Goal: Transaction & Acquisition: Purchase product/service

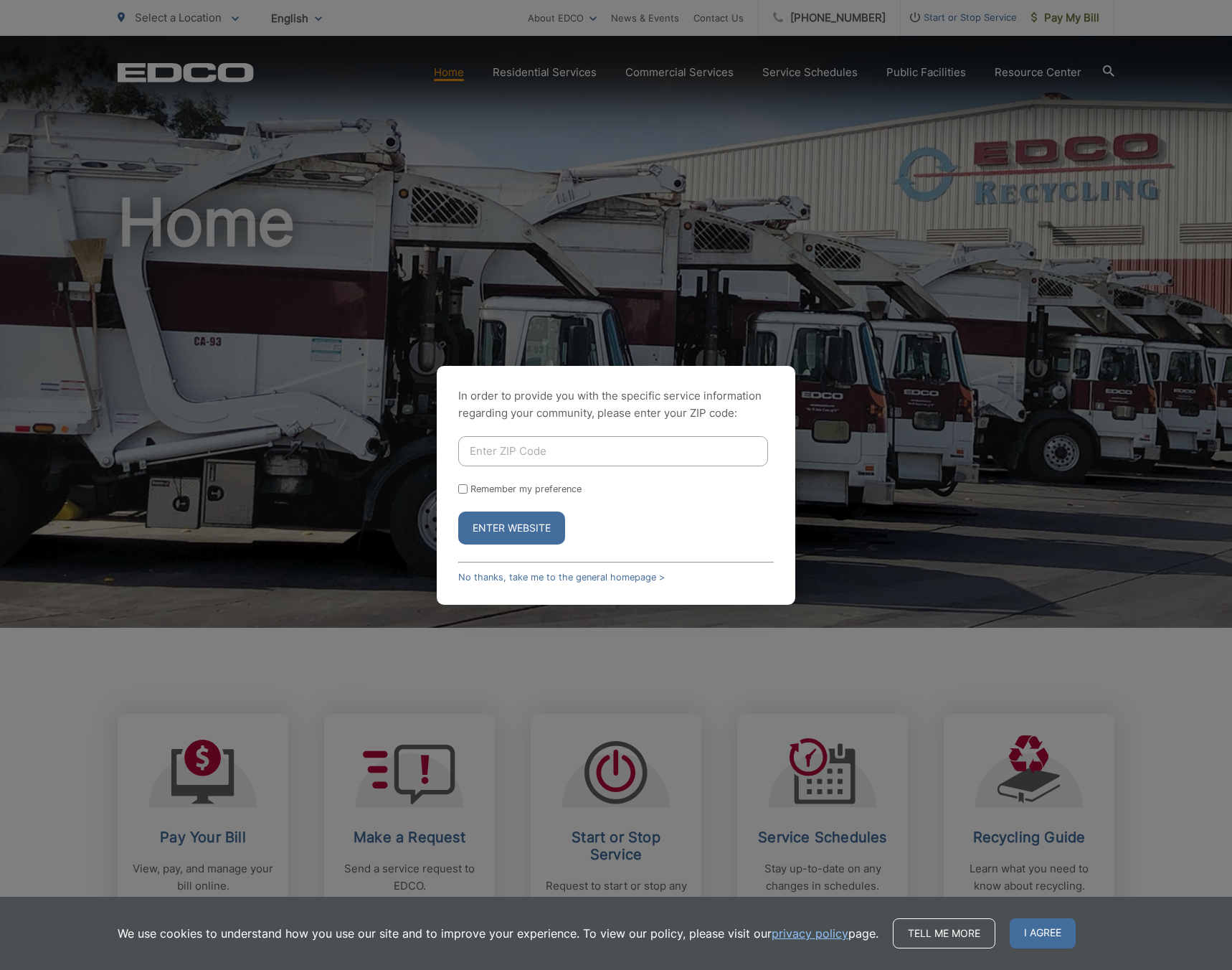
click at [603, 458] on input "Enter ZIP Code" at bounding box center [613, 451] width 310 height 30
type input "92084"
click at [510, 517] on button "Enter Website" at bounding box center [511, 528] width 107 height 33
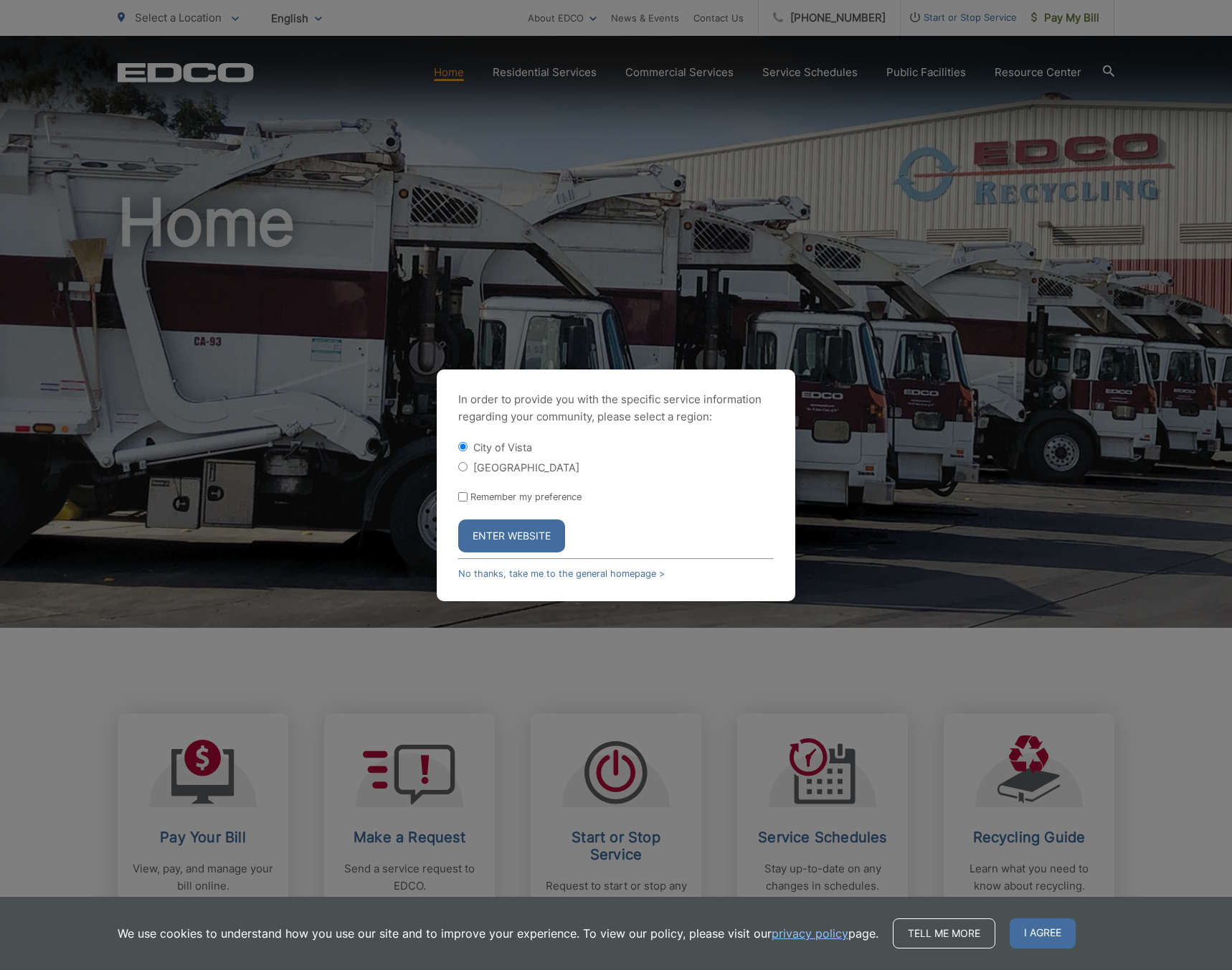
click at [524, 534] on button "Enter Website" at bounding box center [511, 535] width 107 height 33
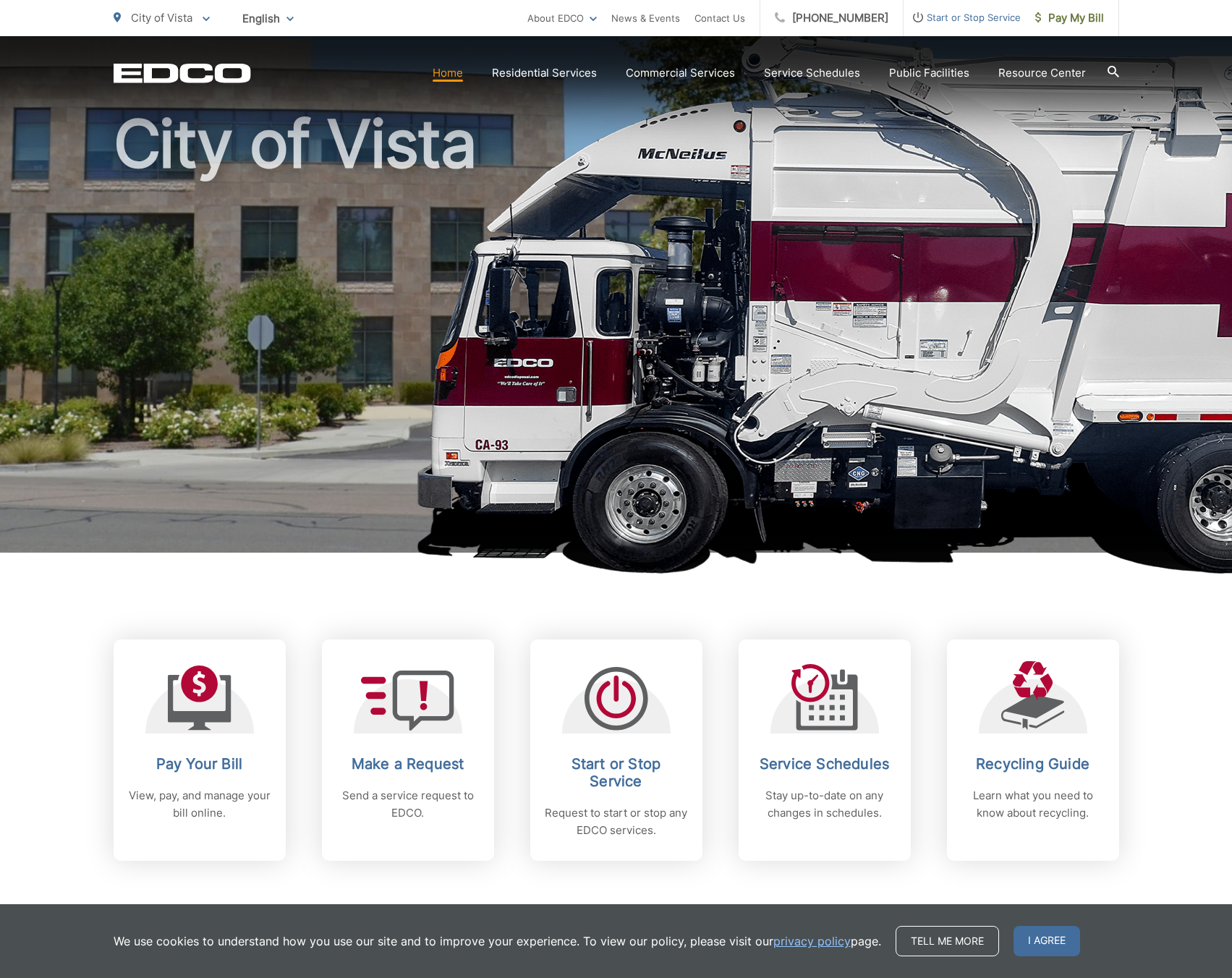
scroll to position [145, 0]
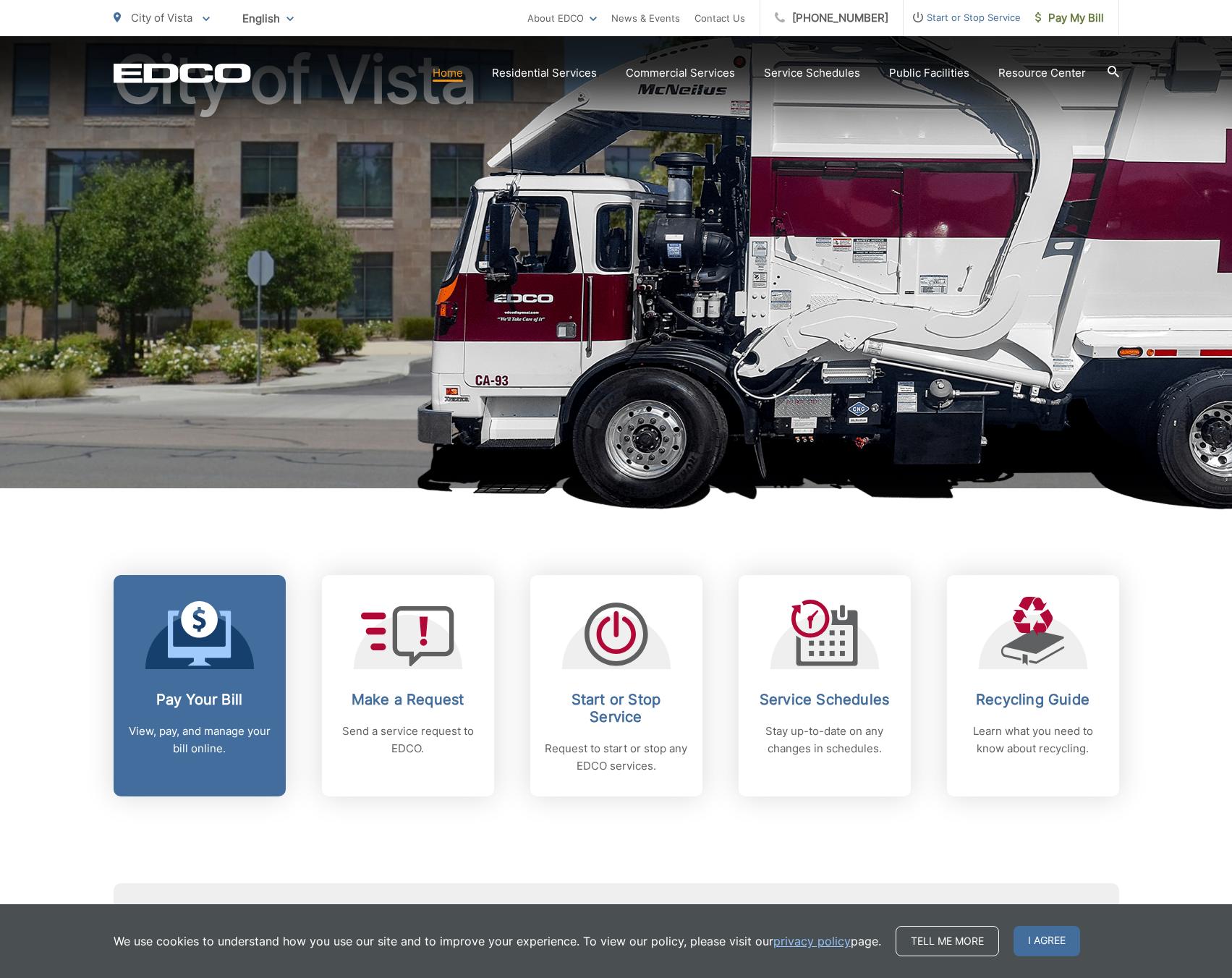
click at [218, 666] on span at bounding box center [200, 635] width 64 height 68
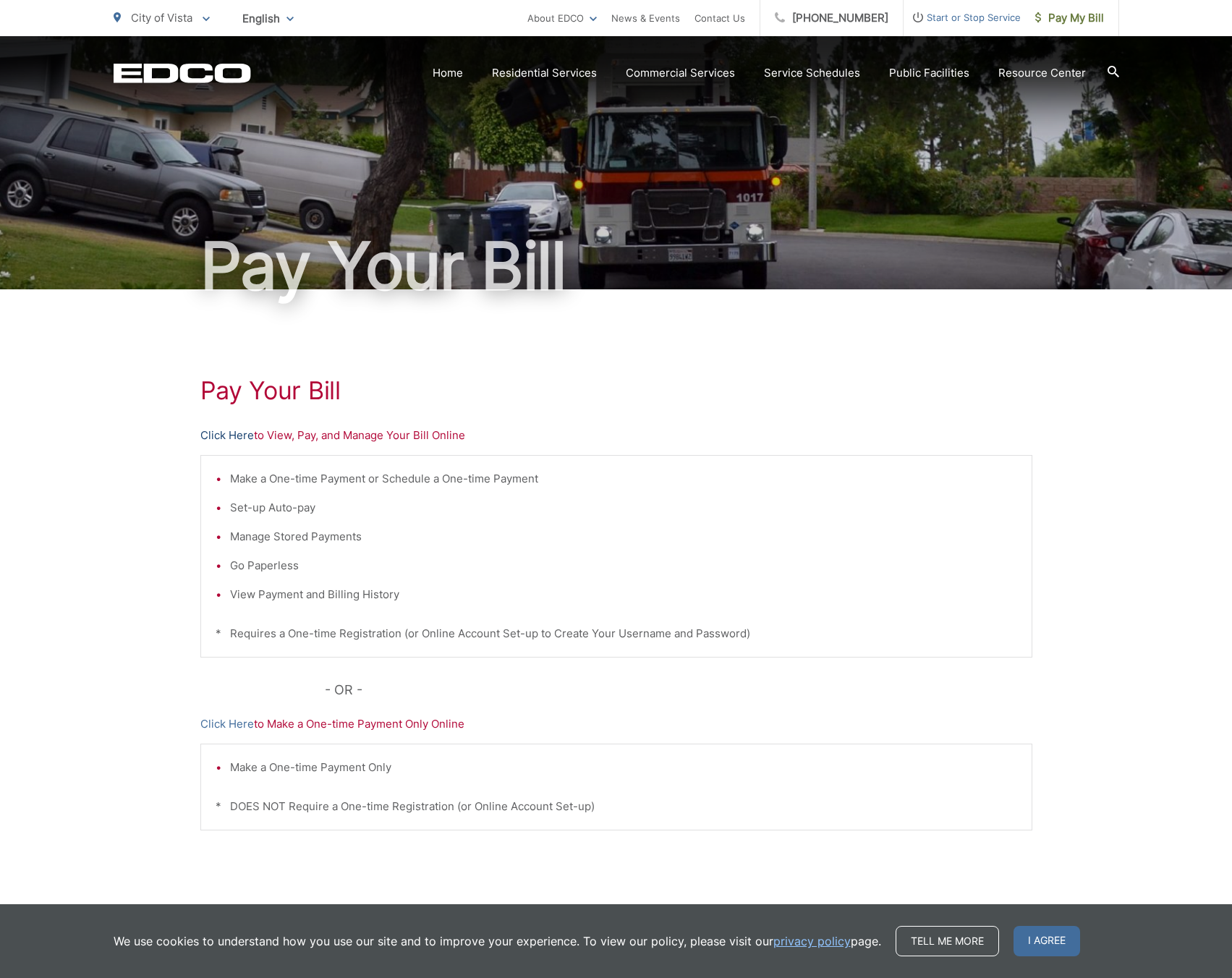
click at [230, 439] on link "Click Here" at bounding box center [227, 435] width 53 height 17
